Goal: Task Accomplishment & Management: Complete application form

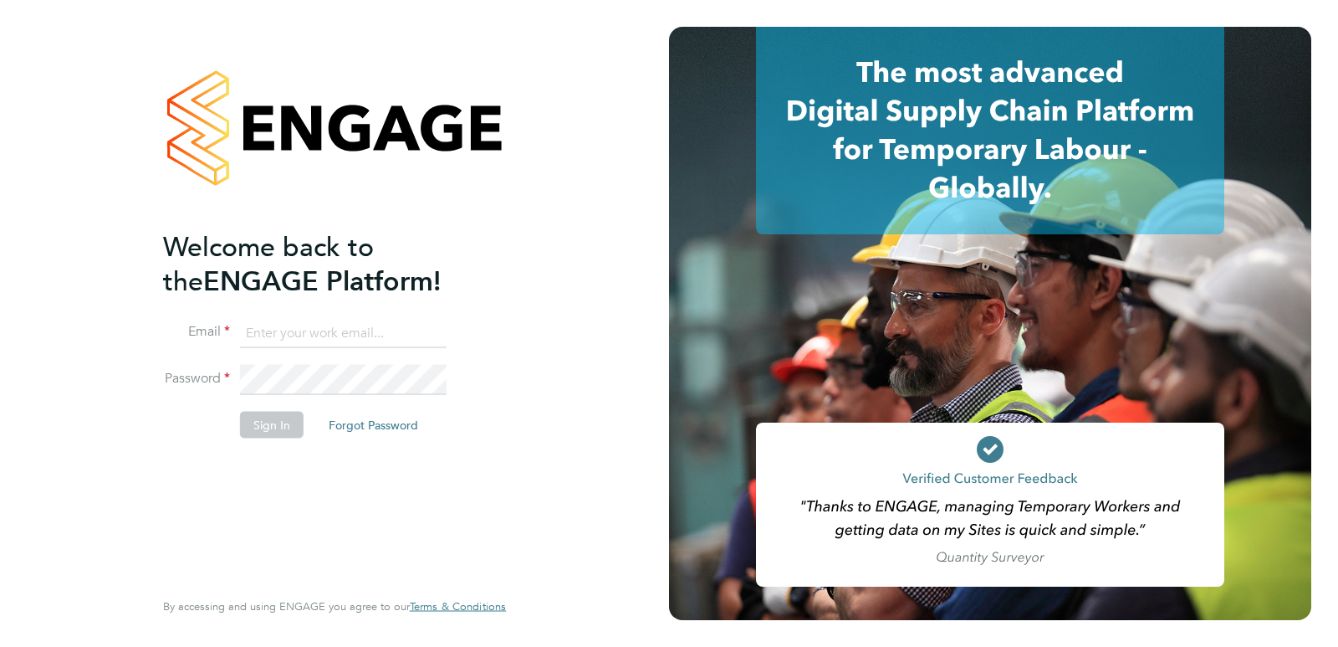
type input "lizageorge27uk@gmail.com"
click at [287, 426] on button "Sign In" at bounding box center [272, 424] width 64 height 27
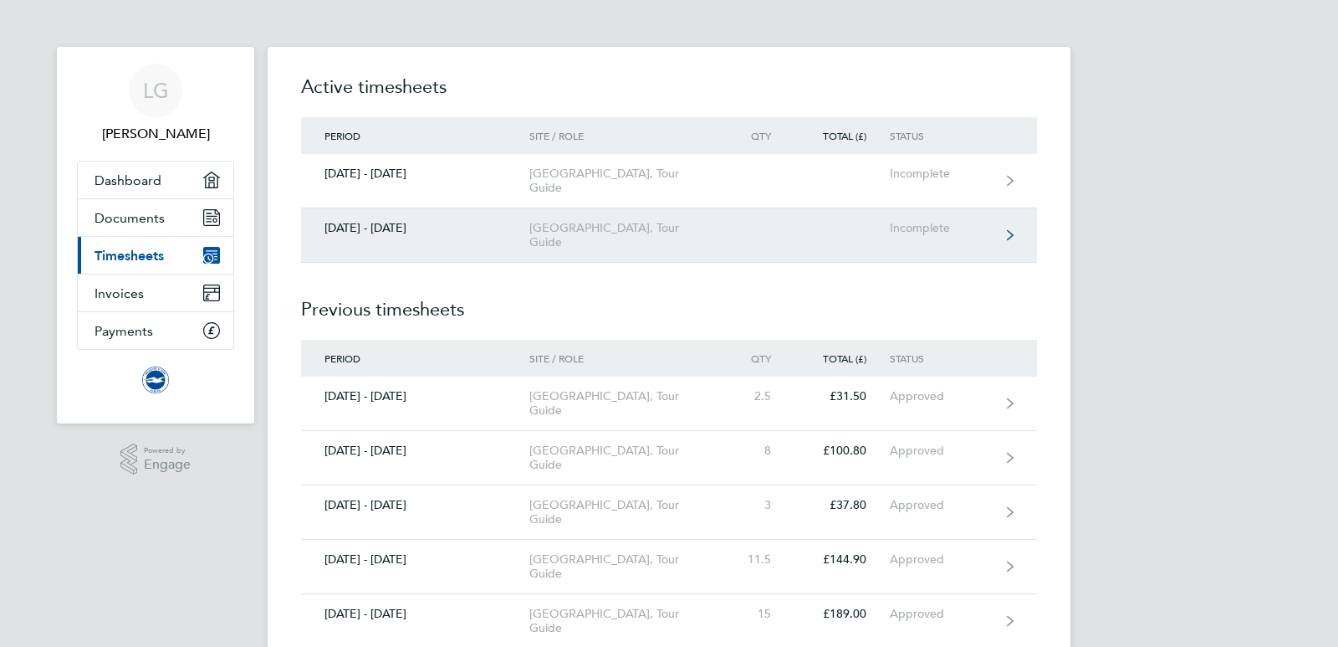
click at [586, 233] on div "[GEOGRAPHIC_DATA], Tour Guide" at bounding box center [626, 235] width 192 height 28
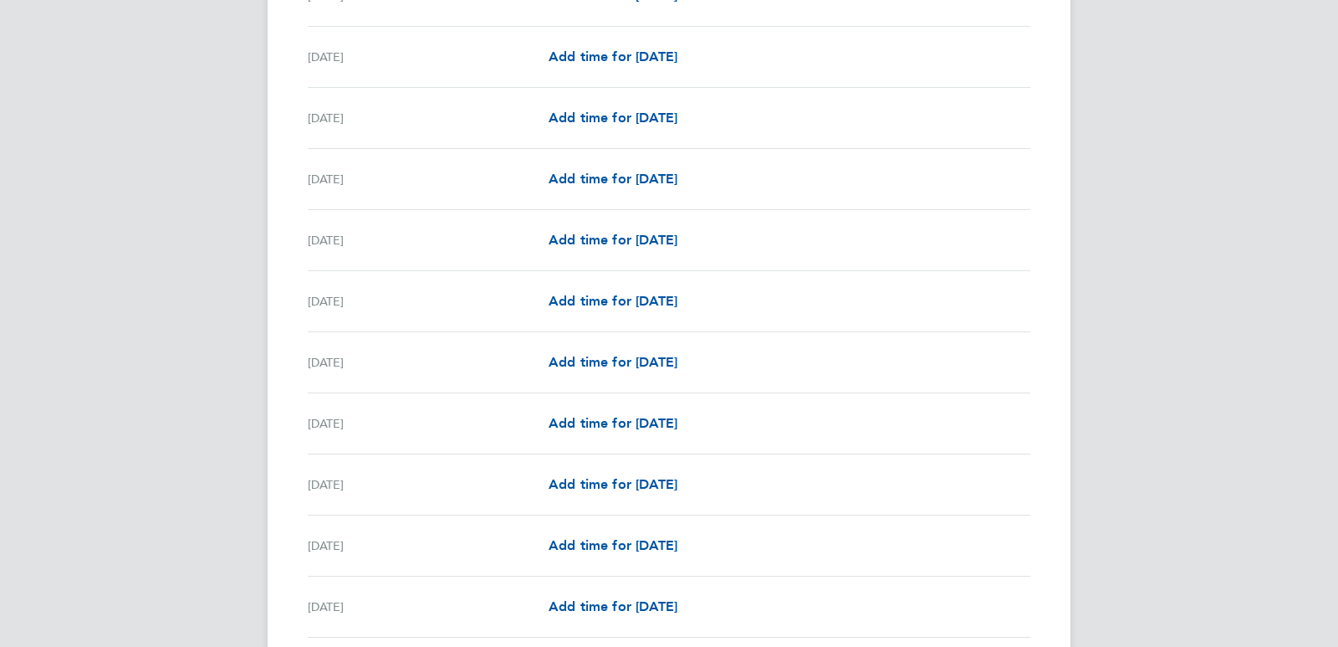
scroll to position [1298, 0]
click at [615, 431] on link "Add time for [DATE]" at bounding box center [613, 422] width 129 height 20
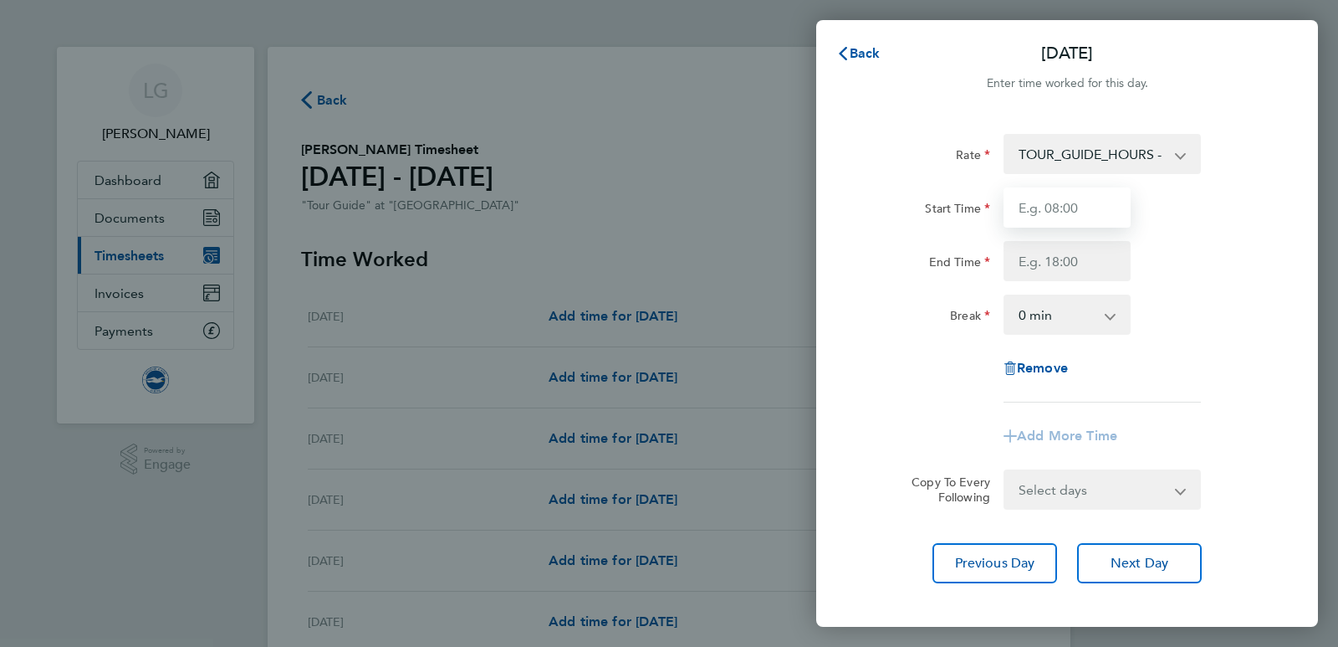
click at [1102, 211] on input "Start Time" at bounding box center [1067, 207] width 127 height 40
type input "14:00"
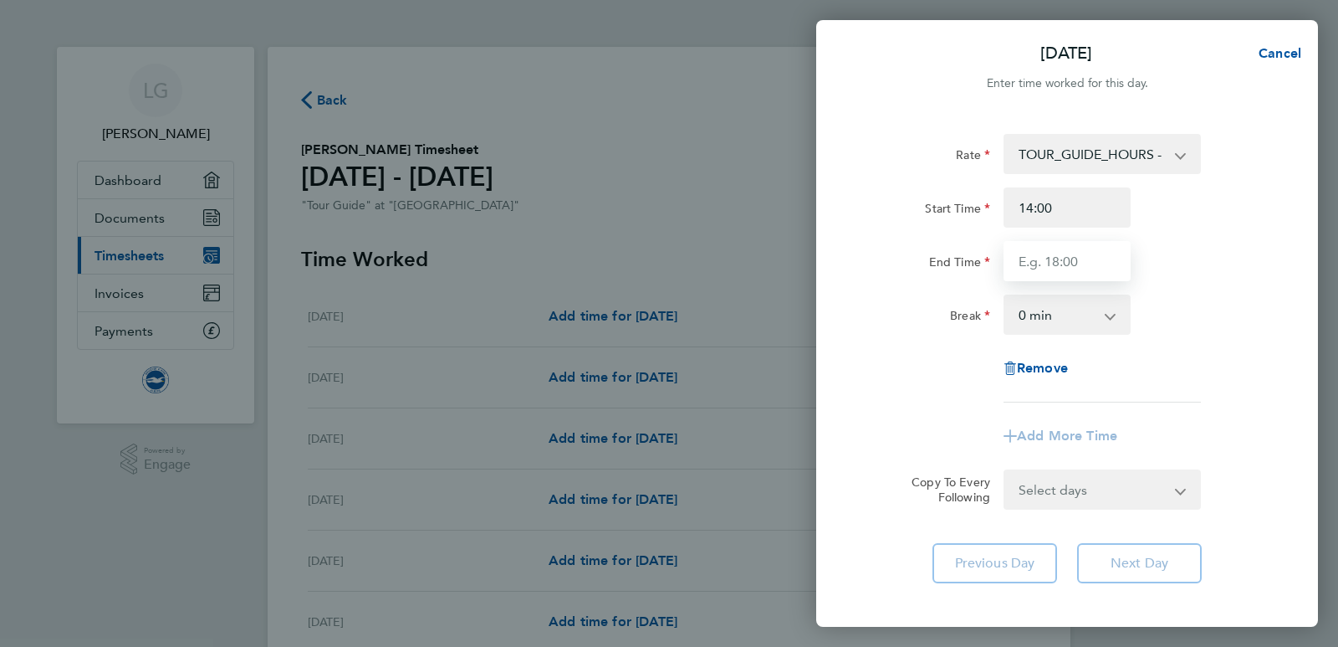
click at [1098, 256] on input "End Time" at bounding box center [1067, 261] width 127 height 40
type input "16:30"
click at [1142, 559] on div "Rate TOUR_GUIDE_HOURS - 12.60 Start Time 14:00 End Time 16:30 Break 0 min 15 mi…" at bounding box center [1067, 358] width 502 height 489
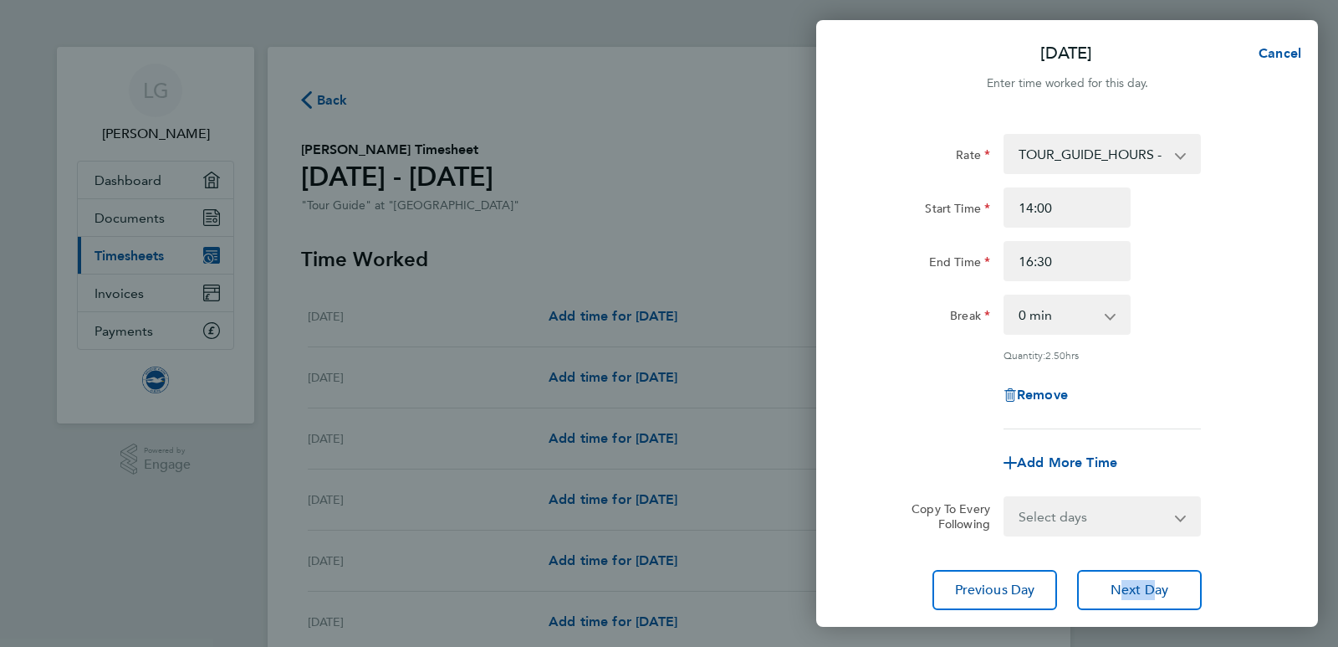
click at [1142, 559] on div "Rate TOUR_GUIDE_HOURS - 12.60 Start Time 14:00 End Time 16:30 Break 0 min 15 mi…" at bounding box center [1067, 372] width 502 height 516
click at [1253, 434] on app-timesheet-line-form-group "Rate TOUR_GUIDE_HOURS - 12.60 Start Time 14:00 End Time 16:30 Break 0 min 15 mi…" at bounding box center [1067, 308] width 408 height 349
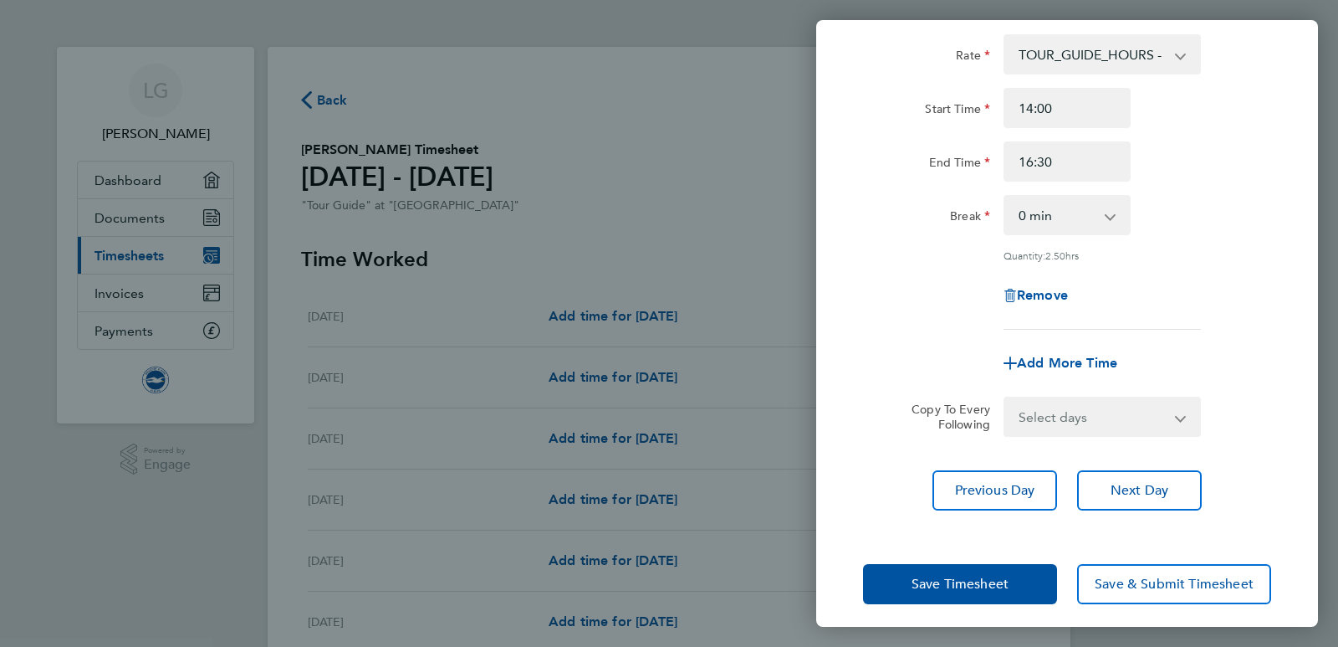
scroll to position [109, 0]
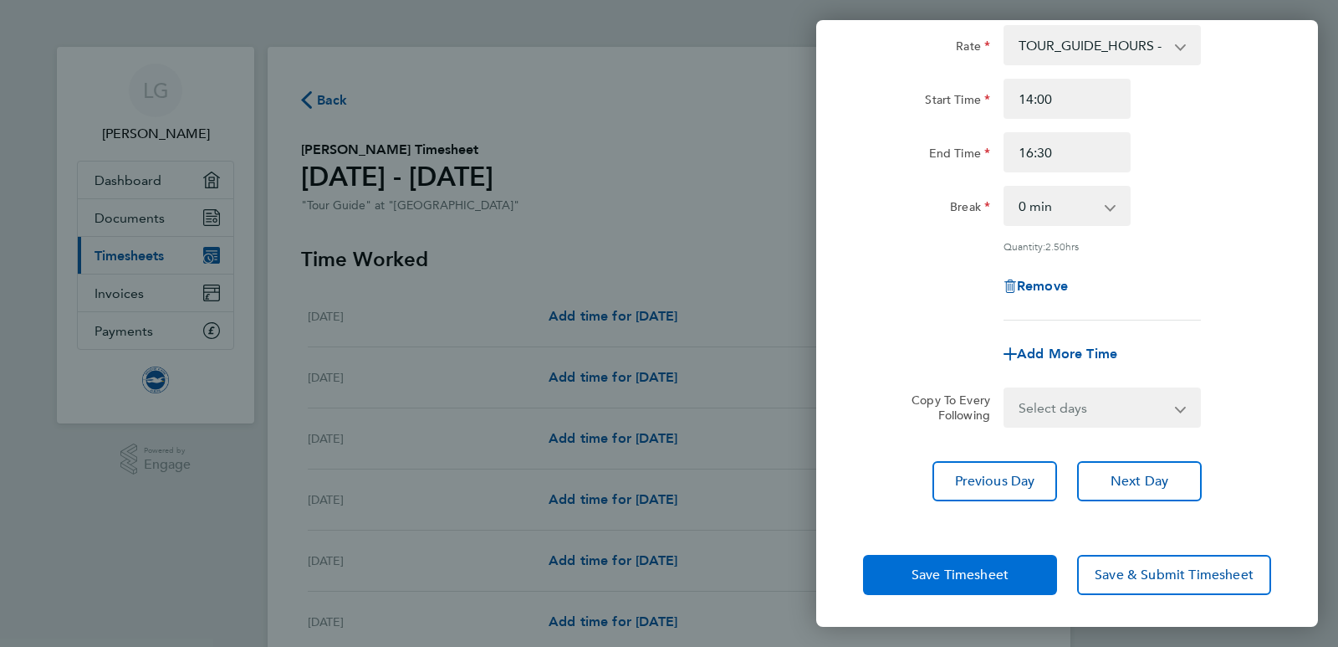
click at [987, 577] on span "Save Timesheet" at bounding box center [960, 574] width 97 height 17
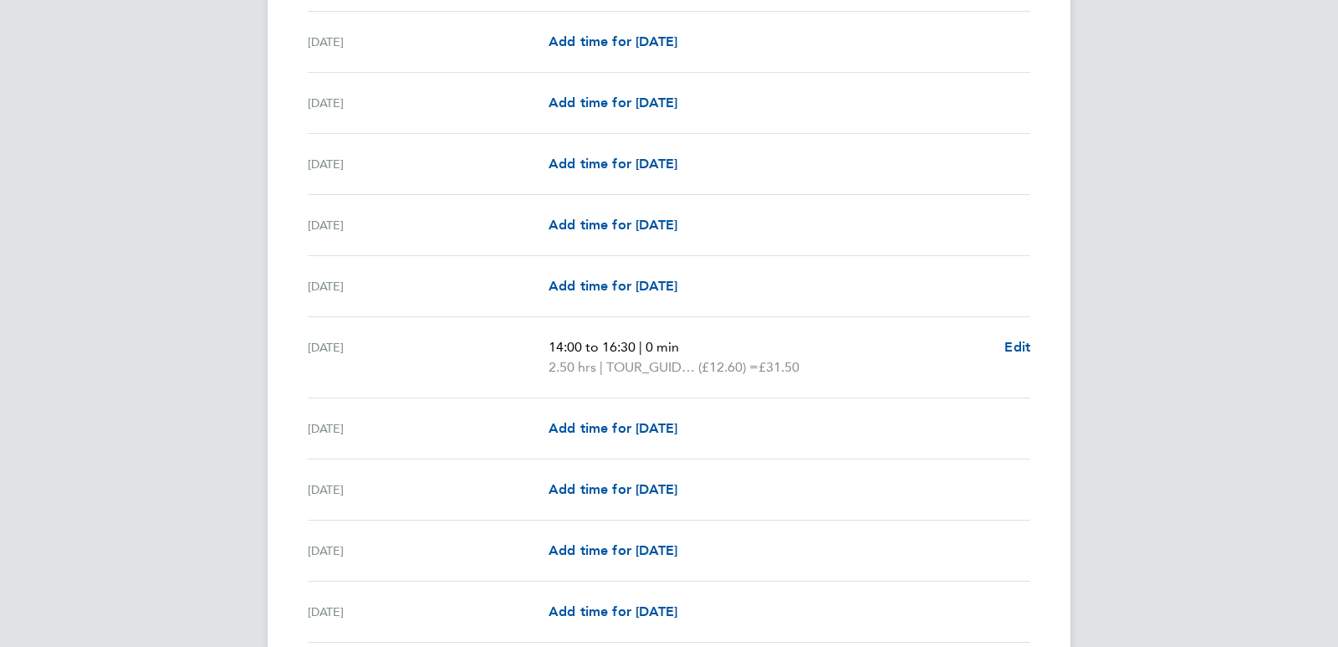
scroll to position [1554, 0]
click at [638, 426] on span "Add time for [DATE]" at bounding box center [613, 427] width 129 height 16
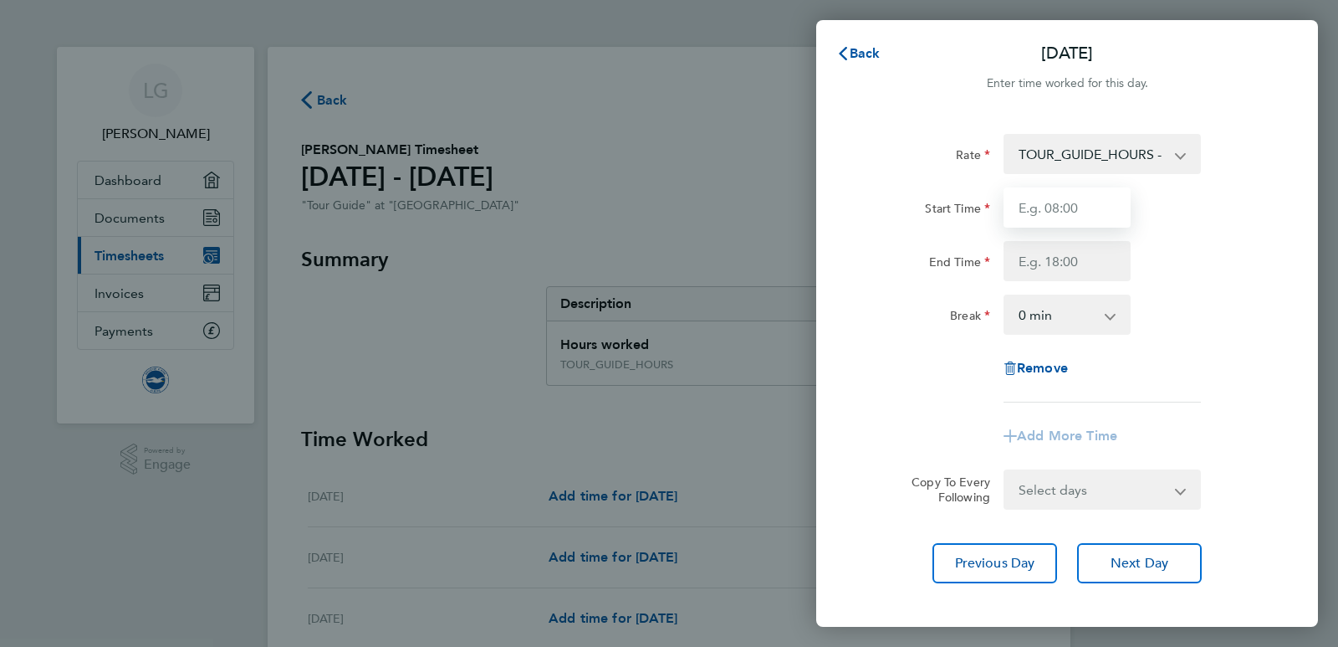
click at [1077, 207] on input "Start Time" at bounding box center [1067, 207] width 127 height 40
type input "10:00"
click at [1063, 266] on input "End Time" at bounding box center [1067, 261] width 127 height 40
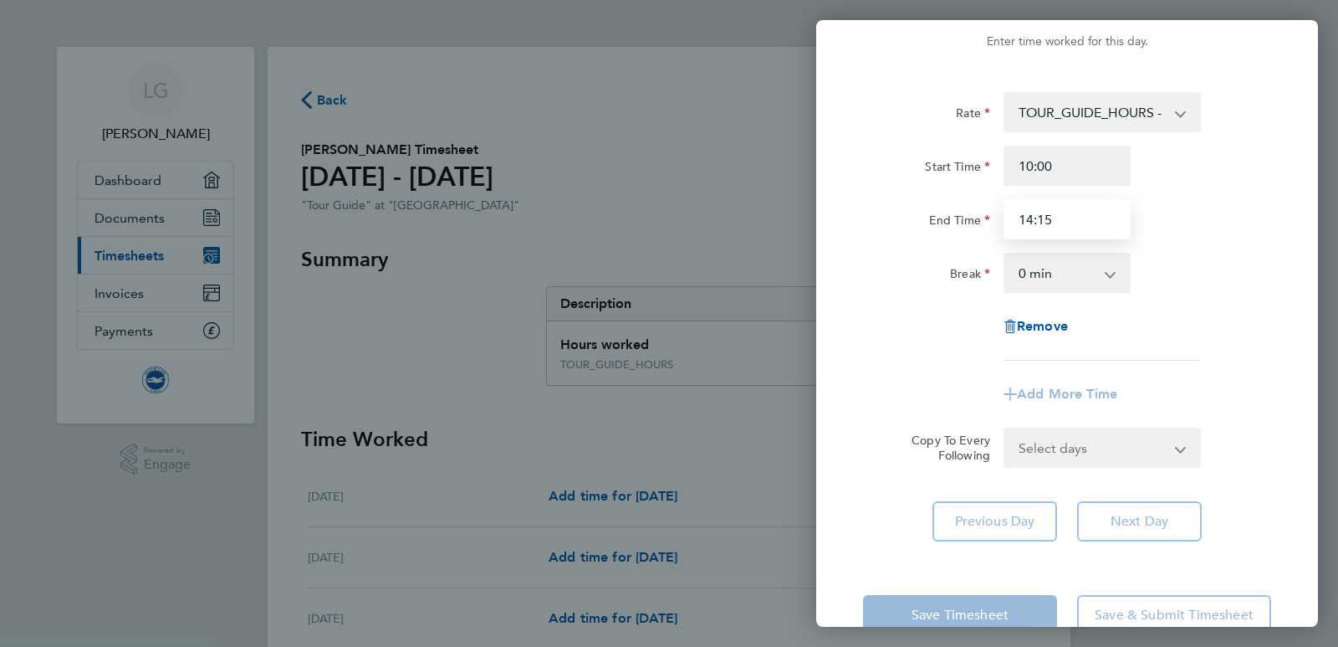
scroll to position [84, 0]
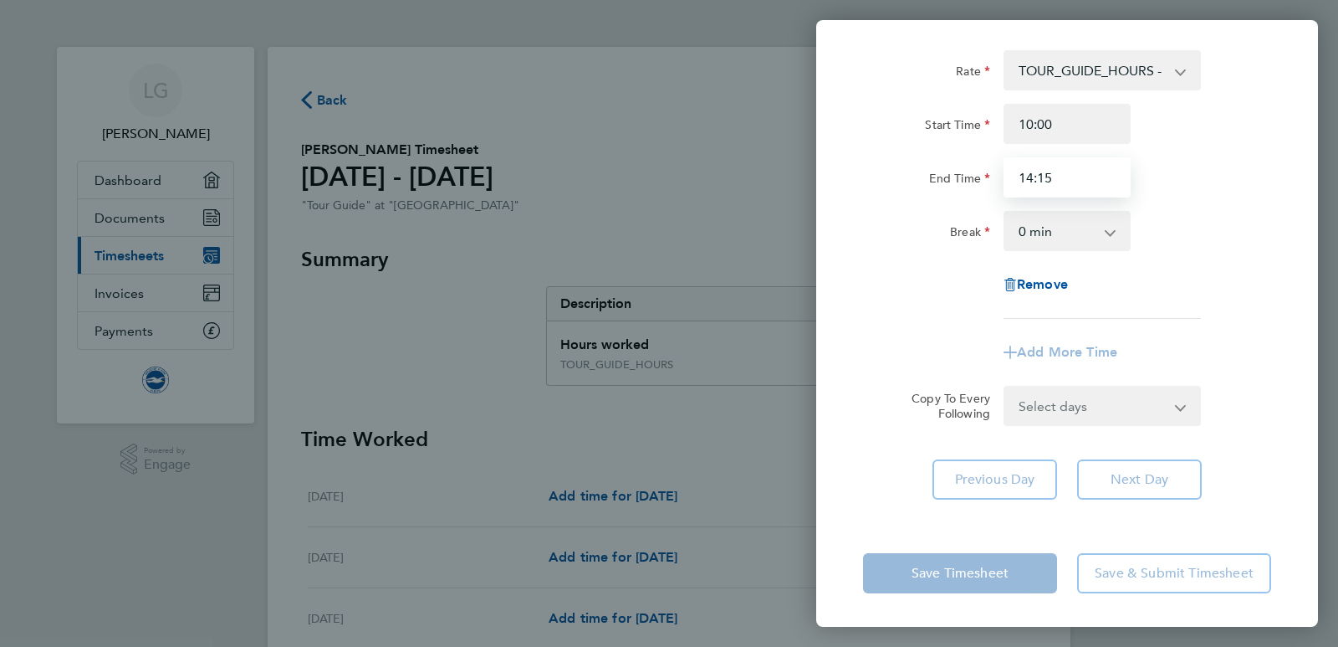
type input "14:15"
click at [1249, 330] on app-timesheet-line-form-group "Rate TOUR_GUIDE_HOURS - 12.60 Start Time 10:00 End Time 14:15 Break 0 min 15 mi…" at bounding box center [1067, 211] width 408 height 322
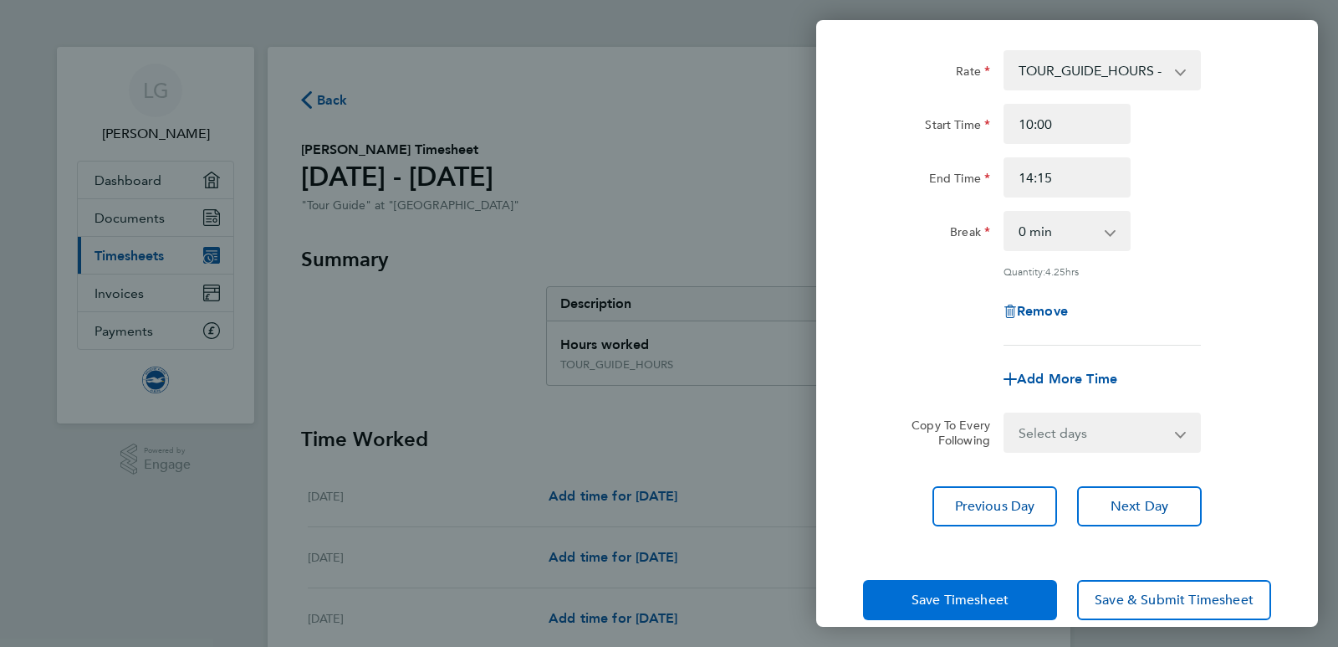
click at [958, 599] on span "Save Timesheet" at bounding box center [960, 599] width 97 height 17
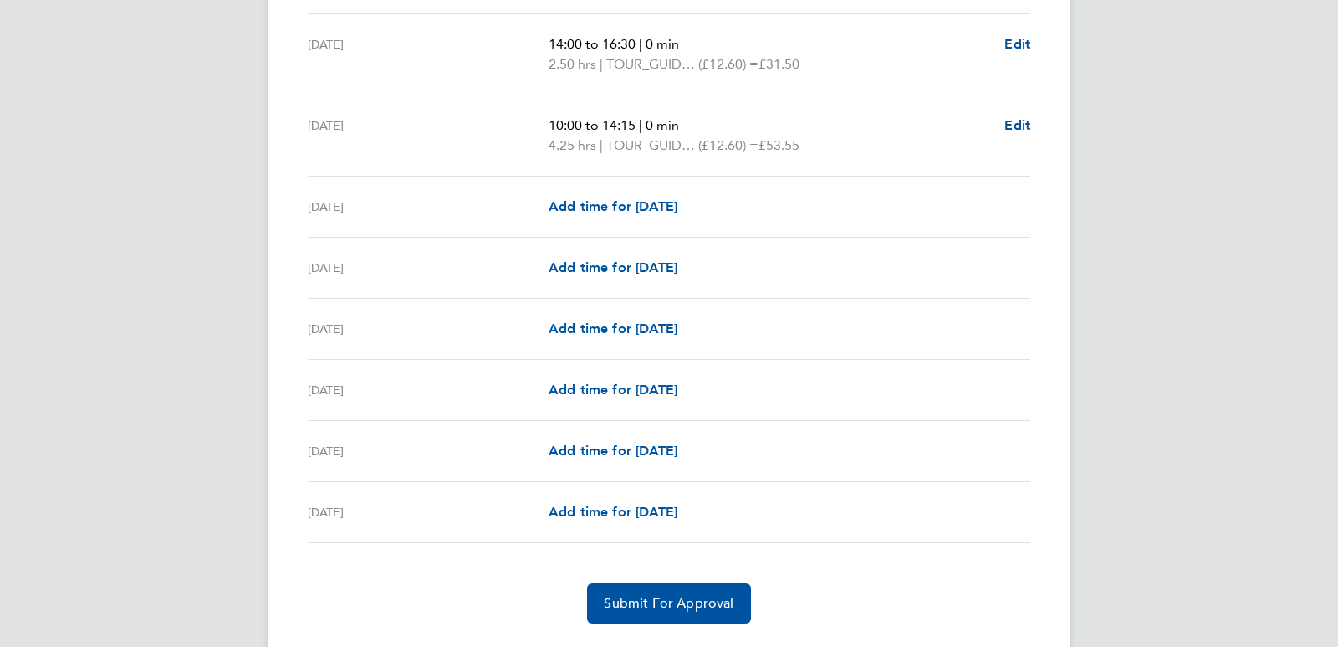
scroll to position [1900, 0]
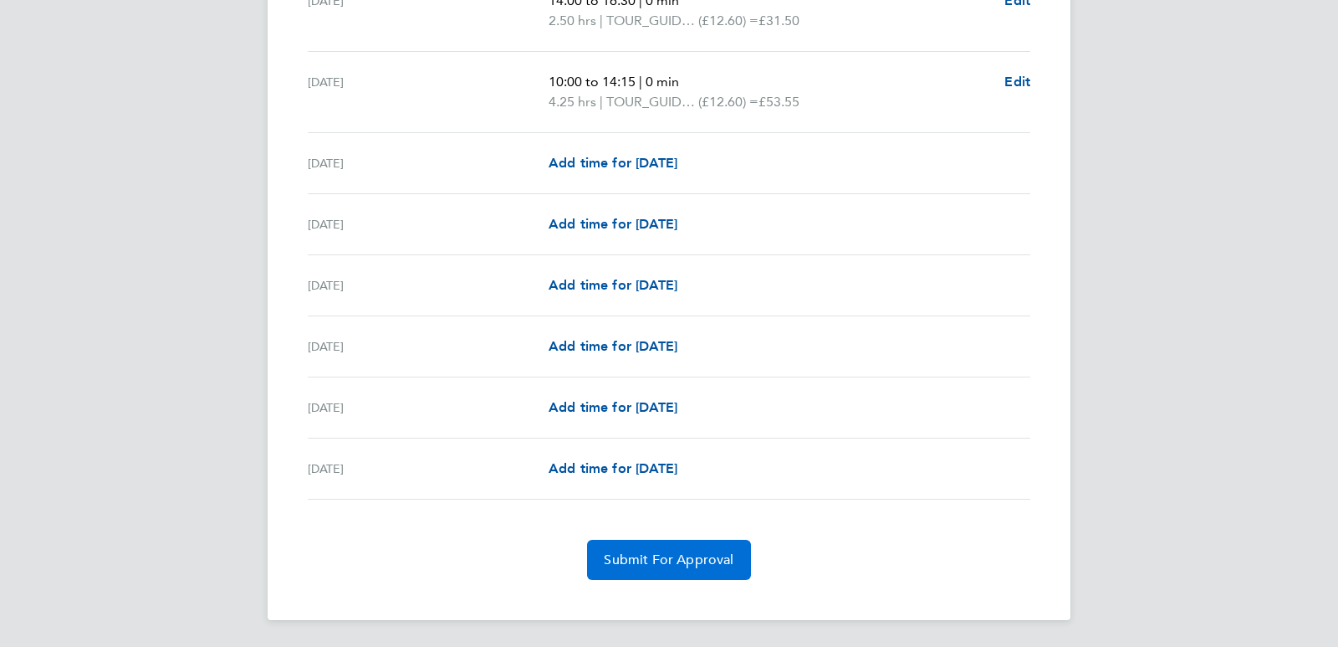
click at [694, 558] on span "Submit For Approval" at bounding box center [669, 559] width 130 height 17
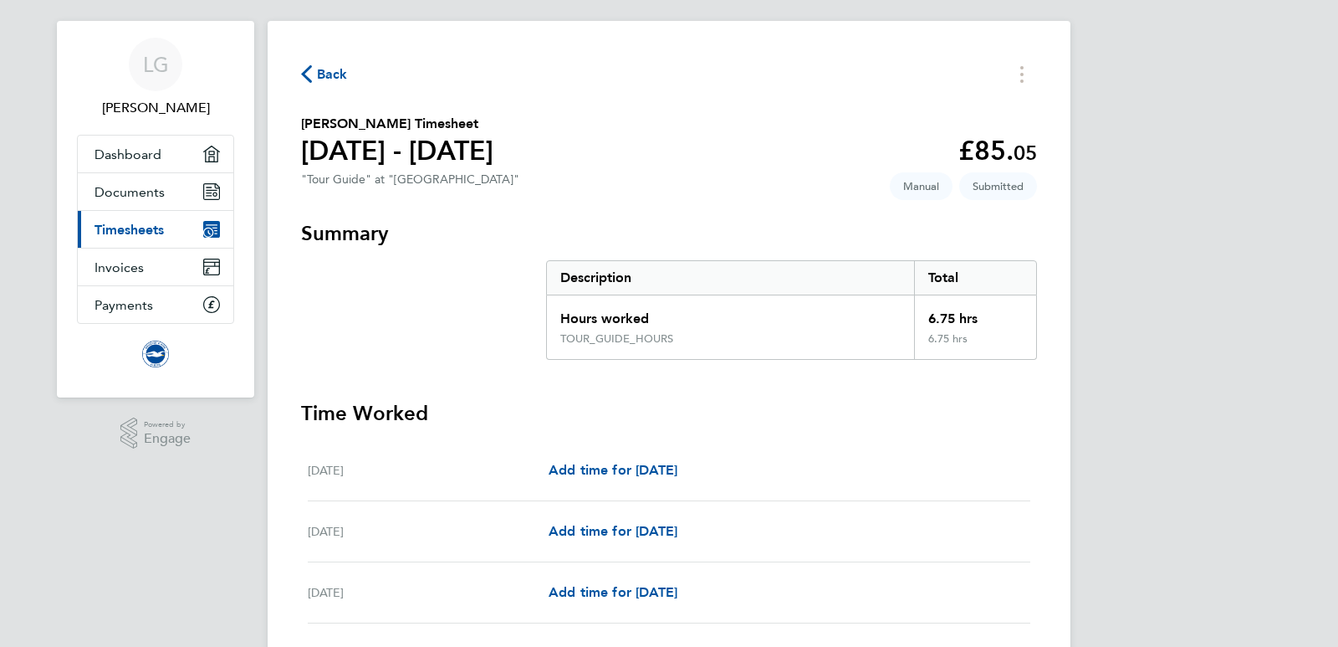
scroll to position [0, 0]
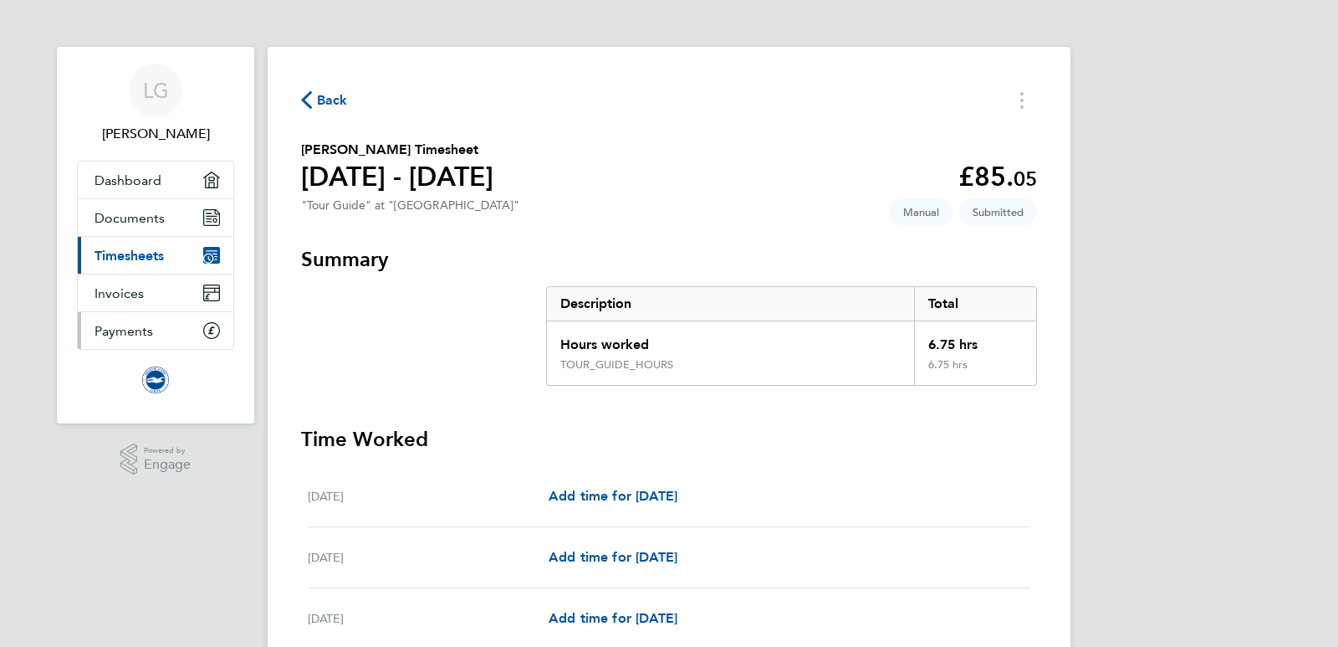
click at [138, 327] on span "Payments" at bounding box center [124, 331] width 59 height 16
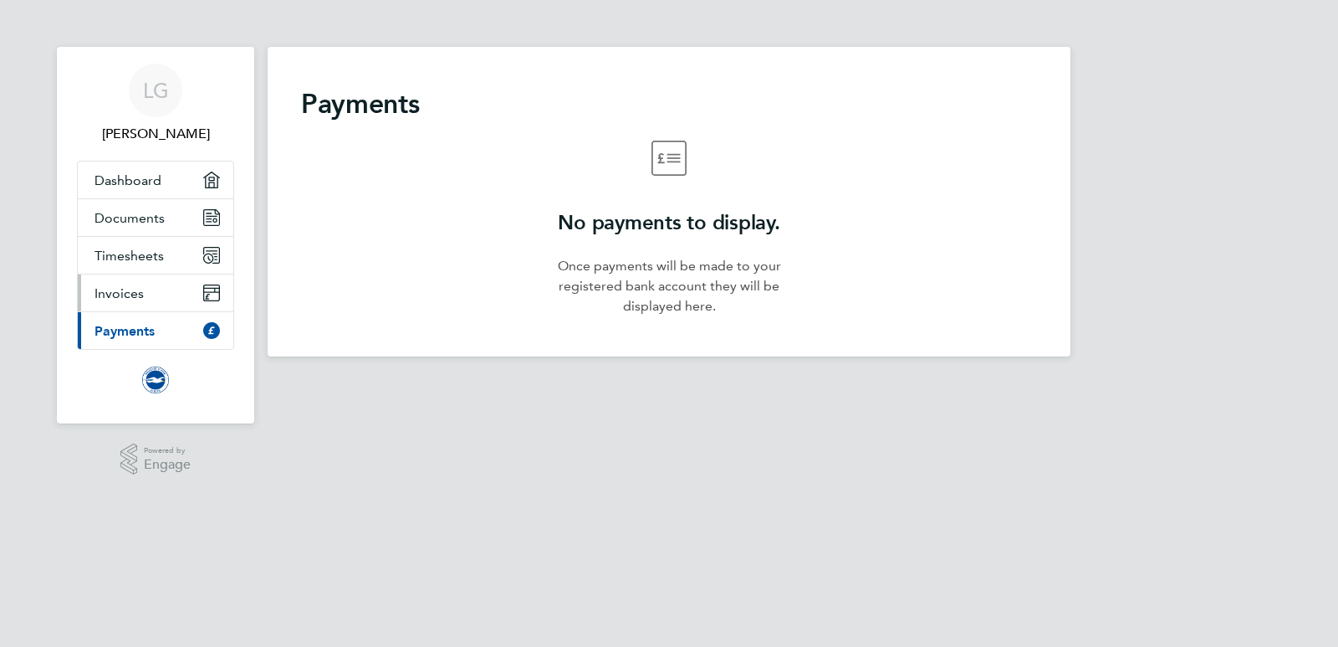
click at [136, 300] on span "Invoices" at bounding box center [119, 293] width 49 height 16
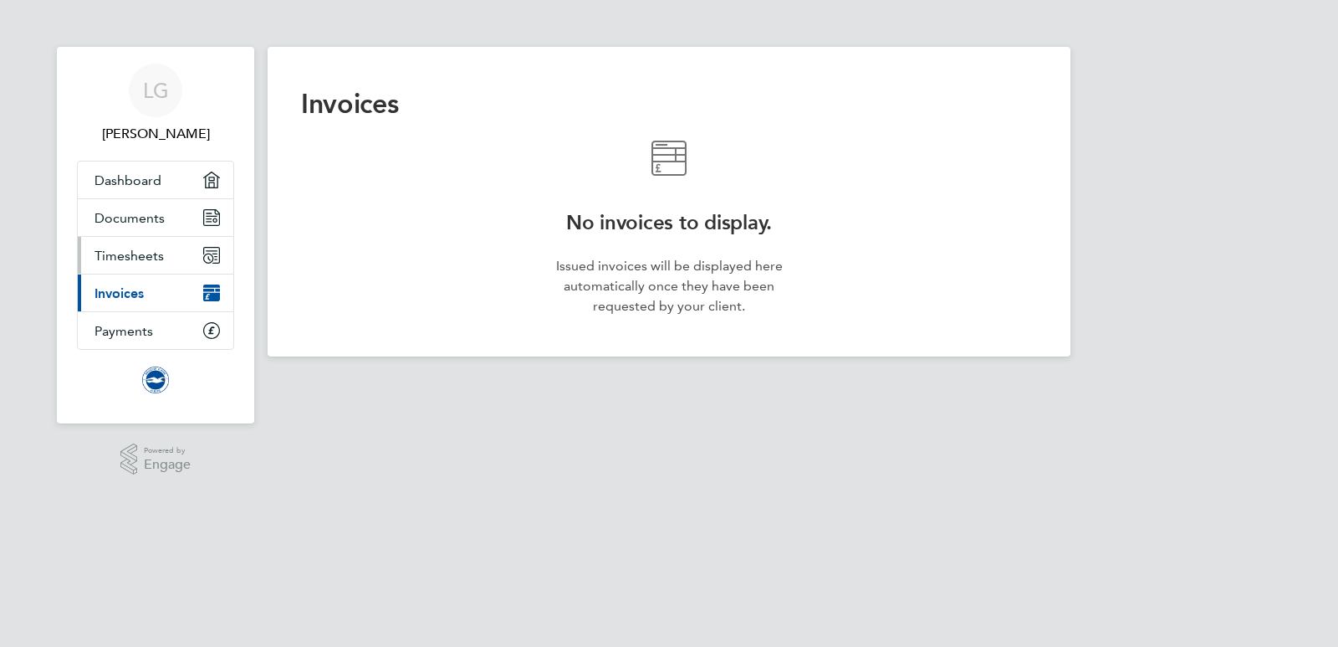
click at [145, 252] on span "Timesheets" at bounding box center [129, 256] width 69 height 16
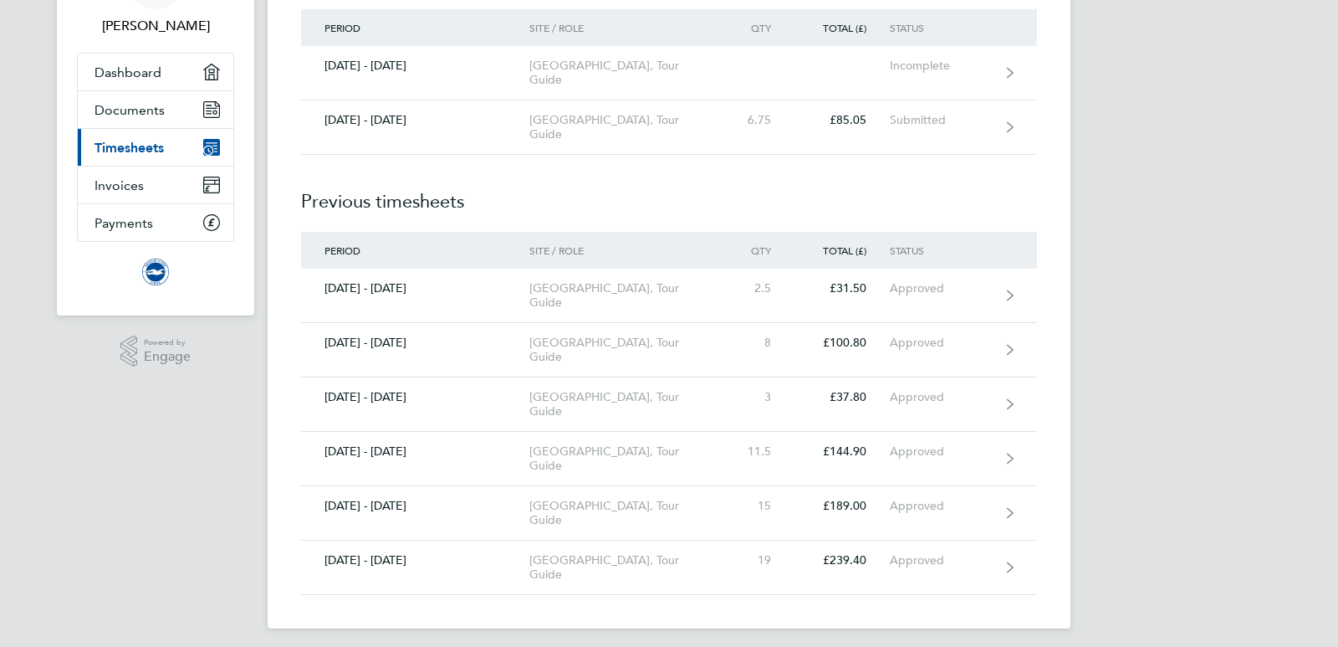
scroll to position [116, 0]
